Goal: Information Seeking & Learning: Learn about a topic

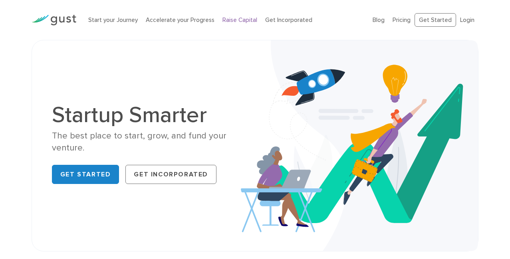
click at [236, 20] on link "Raise Capital" at bounding box center [240, 19] width 35 height 7
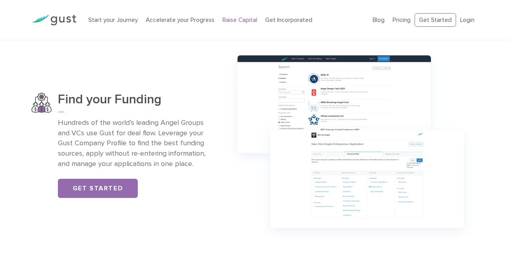
scroll to position [514, 0]
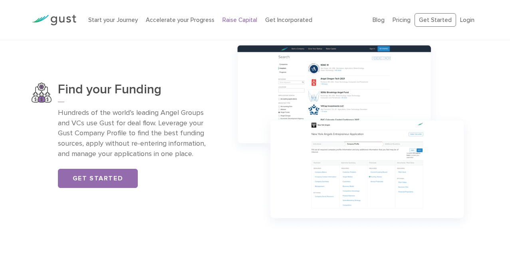
click at [187, 129] on p "Hundreds of the world’s leading Angel Groups and VCs use Gust for deal flow. Le…" at bounding box center [134, 134] width 153 height 52
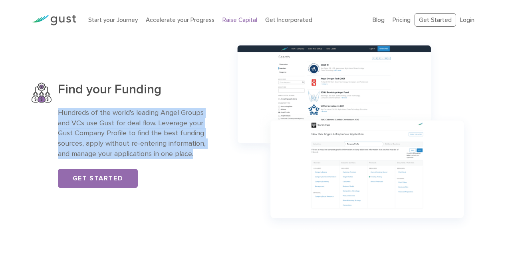
click at [187, 129] on p "Hundreds of the world’s leading Angel Groups and VCs use Gust for deal flow. Le…" at bounding box center [134, 134] width 153 height 52
click at [193, 135] on p "Hundreds of the world’s leading Angel Groups and VCs use Gust for deal flow. Le…" at bounding box center [134, 134] width 153 height 52
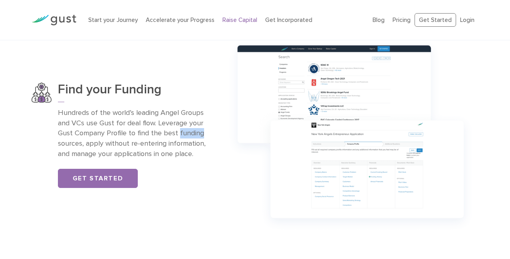
click at [193, 135] on p "Hundreds of the world’s leading Angel Groups and VCs use Gust for deal flow. Le…" at bounding box center [134, 134] width 153 height 52
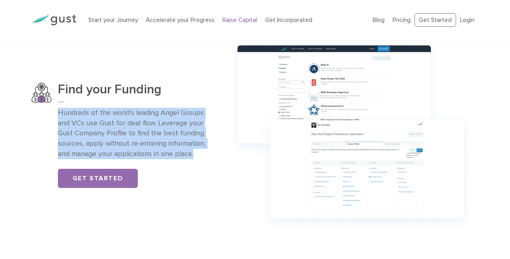
click at [193, 135] on p "Hundreds of the world’s leading Angel Groups and VCs use Gust for deal flow. Le…" at bounding box center [134, 134] width 153 height 52
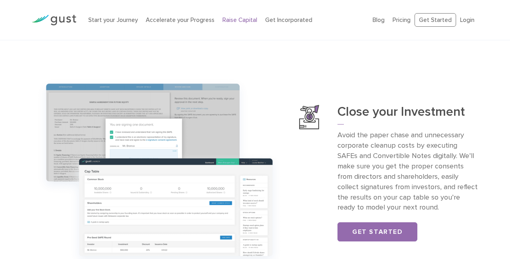
scroll to position [752, 0]
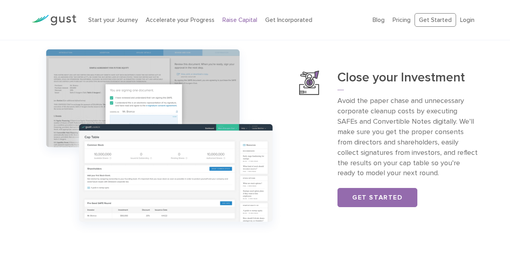
click at [358, 121] on p "Avoid the paper chase and unnecessary corporate cleanup costs by executing SAFE…" at bounding box center [408, 137] width 141 height 83
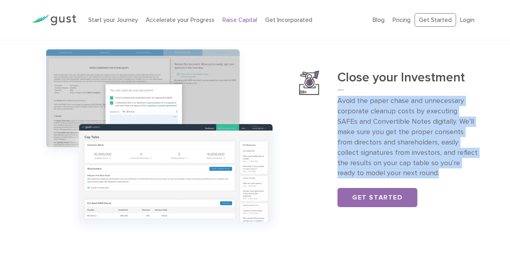
click at [358, 121] on p "Avoid the paper chase and unnecessary corporate cleanup costs by executing SAFE…" at bounding box center [408, 137] width 141 height 83
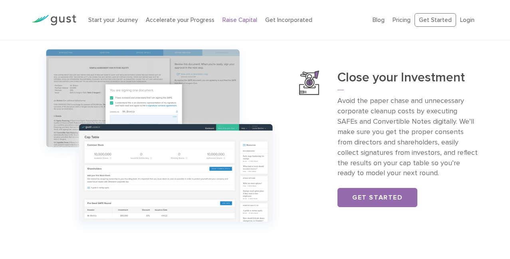
click at [336, 131] on div "Close your Investment Avoid the paper chase and unnecessary corporate cleanup c…" at bounding box center [388, 139] width 179 height 137
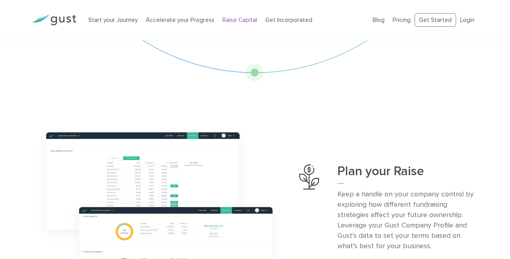
scroll to position [0, 0]
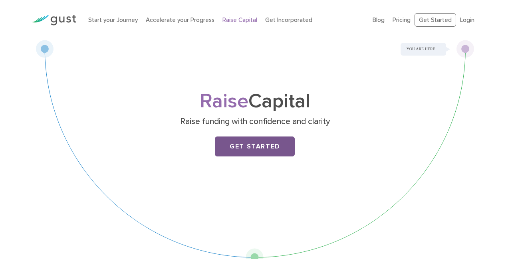
click at [254, 147] on link "Get Started" at bounding box center [255, 147] width 80 height 20
click at [261, 108] on h1 "Raise Capital" at bounding box center [255, 101] width 316 height 18
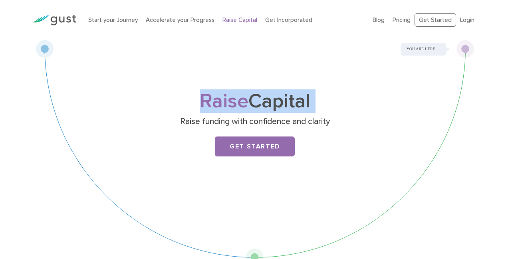
click at [261, 108] on h1 "Raise Capital" at bounding box center [255, 101] width 316 height 18
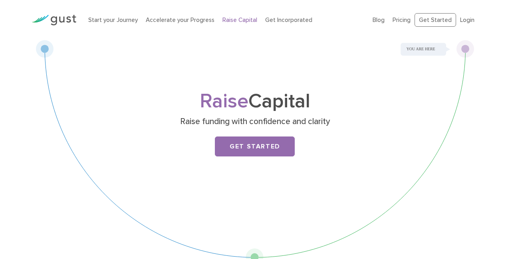
click at [261, 125] on p "Raise funding with confidence and clarity" at bounding box center [255, 121] width 310 height 11
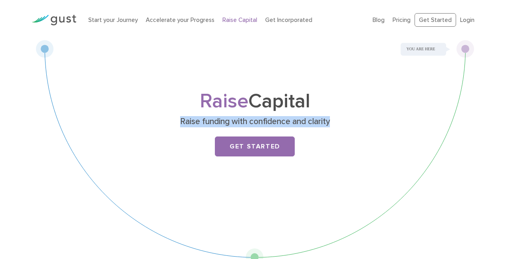
click at [261, 125] on p "Raise funding with confidence and clarity" at bounding box center [255, 121] width 310 height 11
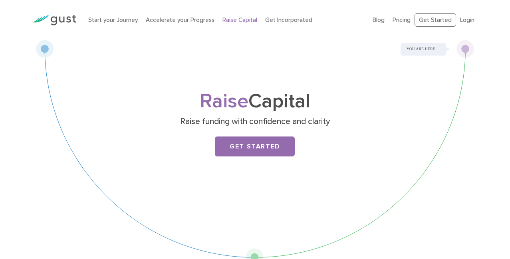
click at [257, 108] on h1 "Raise Capital" at bounding box center [255, 101] width 316 height 18
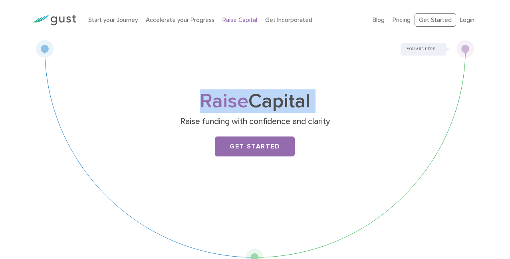
click at [257, 108] on h1 "Raise Capital" at bounding box center [255, 101] width 316 height 18
click at [255, 108] on h1 "Raise Capital" at bounding box center [255, 101] width 316 height 18
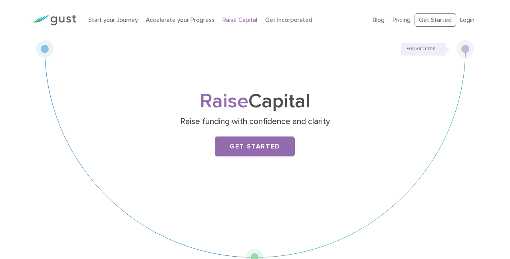
click at [255, 108] on h1 "Raise Capital" at bounding box center [255, 101] width 316 height 18
click at [280, 104] on h1 "Raise Capital" at bounding box center [255, 101] width 316 height 18
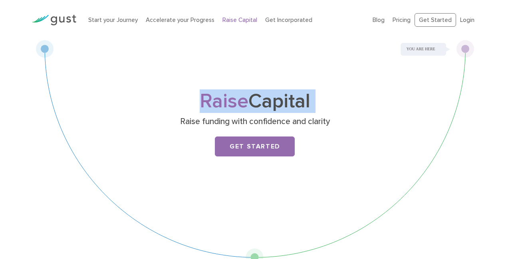
click at [280, 104] on h1 "Raise Capital" at bounding box center [255, 101] width 316 height 18
click at [284, 105] on h1 "Raise Capital" at bounding box center [255, 101] width 316 height 18
click at [281, 105] on h1 "Raise Capital" at bounding box center [255, 101] width 316 height 18
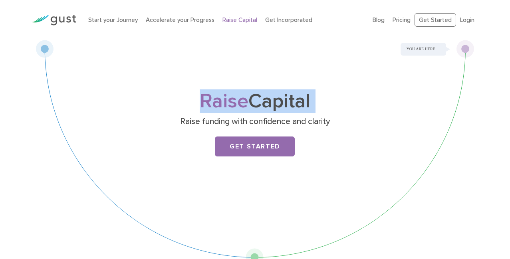
click at [281, 105] on h1 "Raise Capital" at bounding box center [255, 101] width 316 height 18
click at [57, 22] on img at bounding box center [54, 20] width 45 height 11
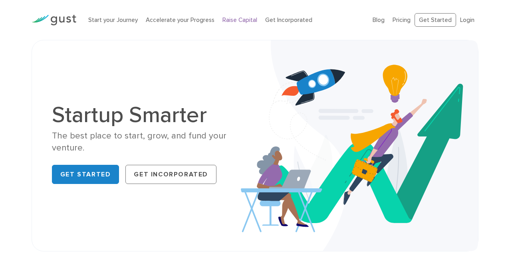
click at [230, 19] on link "Raise Capital" at bounding box center [240, 19] width 35 height 7
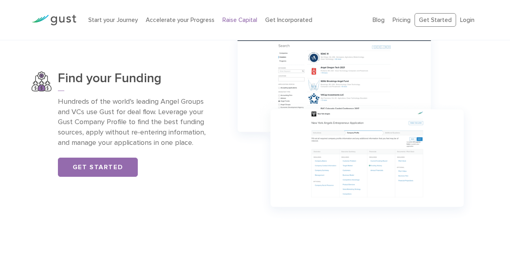
scroll to position [526, 0]
click at [190, 115] on p "Hundreds of the world’s leading Angel Groups and VCs use Gust for deal flow. Le…" at bounding box center [134, 122] width 153 height 52
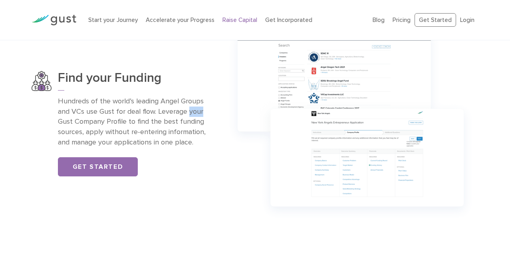
click at [190, 115] on p "Hundreds of the world’s leading Angel Groups and VCs use Gust for deal flow. Le…" at bounding box center [134, 122] width 153 height 52
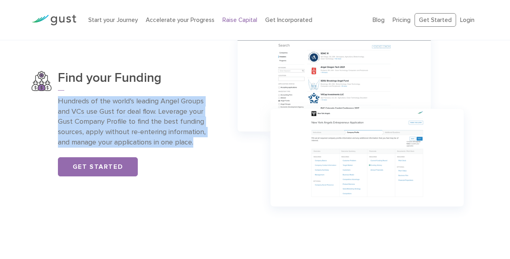
click at [190, 115] on p "Hundreds of the world’s leading Angel Groups and VCs use Gust for deal flow. Le…" at bounding box center [134, 122] width 153 height 52
click at [179, 108] on p "Hundreds of the world’s leading Angel Groups and VCs use Gust for deal flow. Le…" at bounding box center [134, 122] width 153 height 52
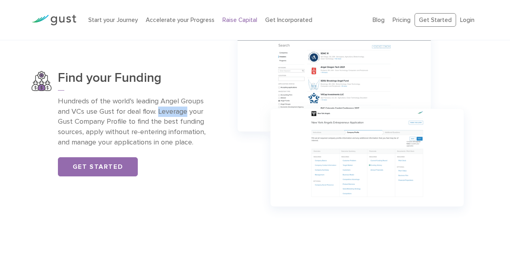
click at [179, 108] on p "Hundreds of the world’s leading Angel Groups and VCs use Gust for deal flow. Le…" at bounding box center [134, 122] width 153 height 52
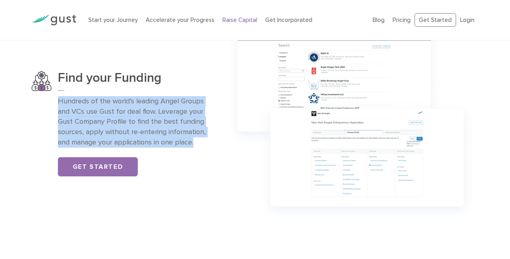
click at [179, 108] on p "Hundreds of the world’s leading Angel Groups and VCs use Gust for deal flow. Le…" at bounding box center [134, 122] width 153 height 52
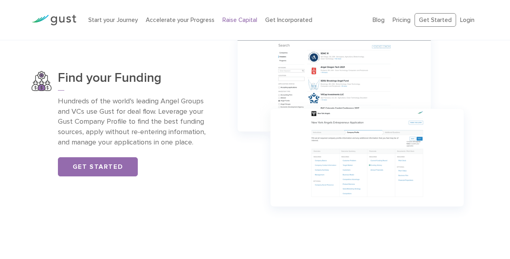
click at [180, 110] on p "Hundreds of the world’s leading Angel Groups and VCs use Gust for deal flow. Le…" at bounding box center [134, 122] width 153 height 52
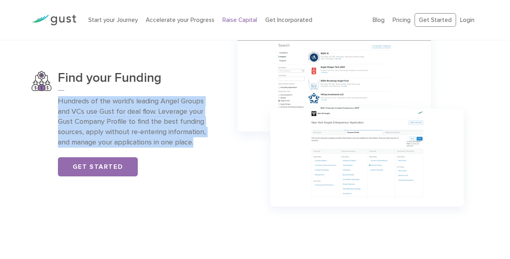
click at [180, 110] on p "Hundreds of the world’s leading Angel Groups and VCs use Gust for deal flow. Le…" at bounding box center [134, 122] width 153 height 52
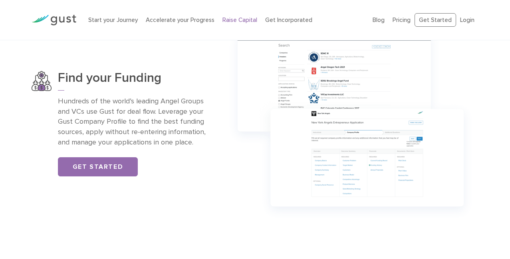
click at [193, 123] on p "Hundreds of the world’s leading Angel Groups and VCs use Gust for deal flow. Le…" at bounding box center [134, 122] width 153 height 52
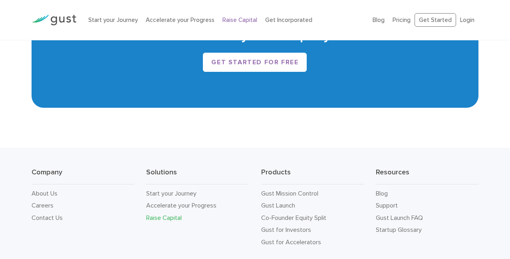
scroll to position [1311, 0]
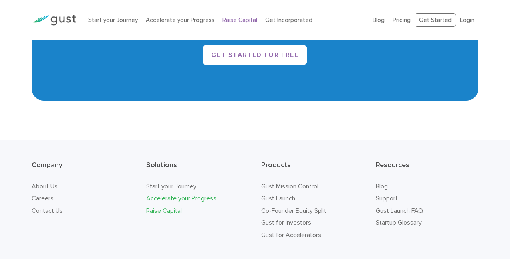
click at [177, 197] on link "Accelerate your Progress" at bounding box center [181, 199] width 70 height 8
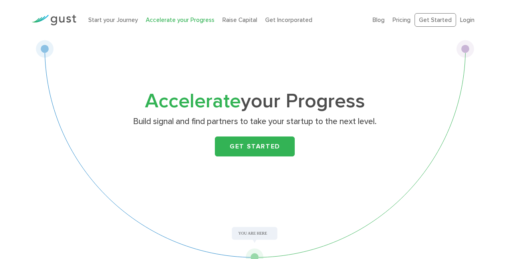
click at [255, 100] on h1 "Accelerate your Progress" at bounding box center [255, 101] width 316 height 18
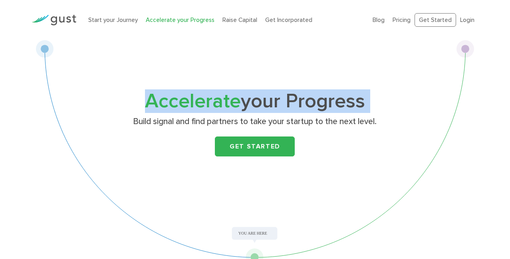
click at [255, 100] on h1 "Accelerate your Progress" at bounding box center [255, 101] width 316 height 18
click at [261, 116] on p "Build signal and find partners to take your startup to the next level." at bounding box center [255, 121] width 310 height 11
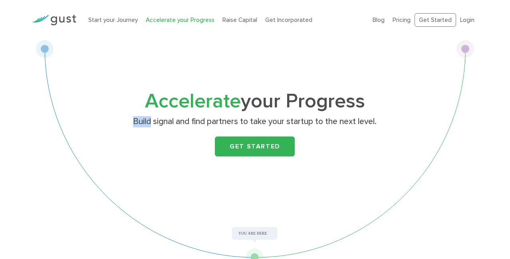
click at [261, 116] on p "Build signal and find partners to take your startup to the next level." at bounding box center [255, 121] width 310 height 11
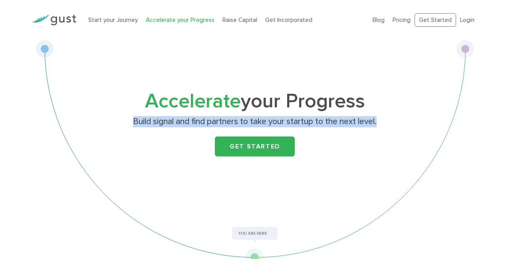
click at [261, 116] on p "Build signal and find partners to take your startup to the next level." at bounding box center [255, 121] width 310 height 11
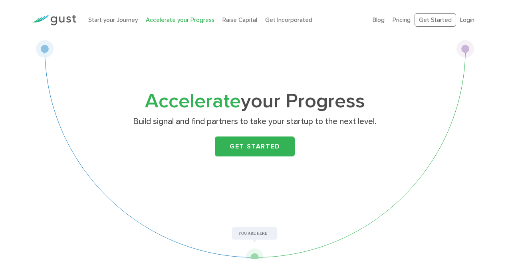
click at [255, 104] on h1 "Accelerate your Progress" at bounding box center [255, 101] width 316 height 18
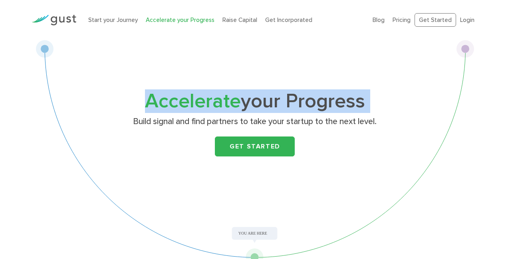
click at [255, 104] on h1 "Accelerate your Progress" at bounding box center [255, 101] width 316 height 18
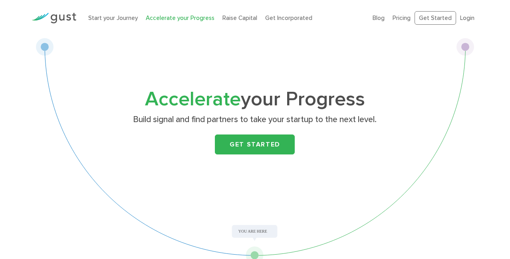
click at [400, 22] on li "Pricing" at bounding box center [402, 18] width 18 height 9
click at [406, 18] on link "Pricing" at bounding box center [402, 17] width 18 height 7
